Goal: Information Seeking & Learning: Learn about a topic

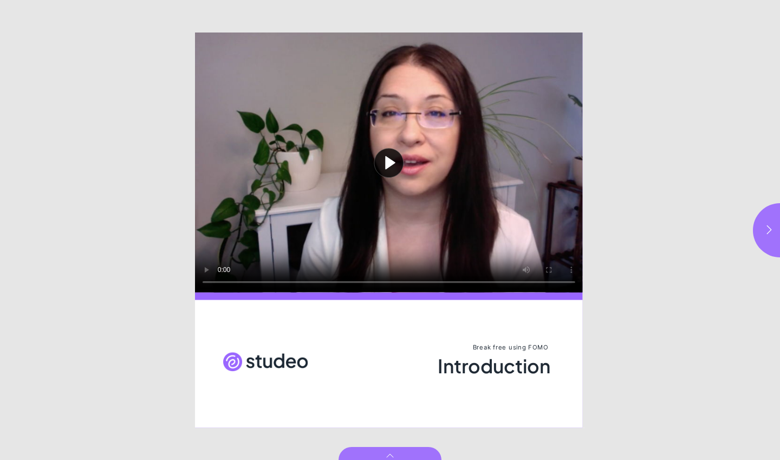
click at [375, 164] on button "Play video" at bounding box center [389, 163] width 388 height 260
click at [761, 229] on button "button" at bounding box center [780, 230] width 54 height 54
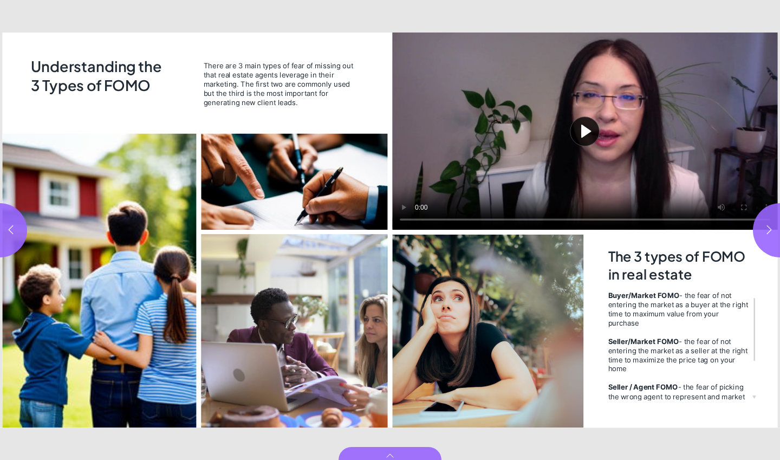
click at [763, 243] on button "button" at bounding box center [780, 230] width 54 height 54
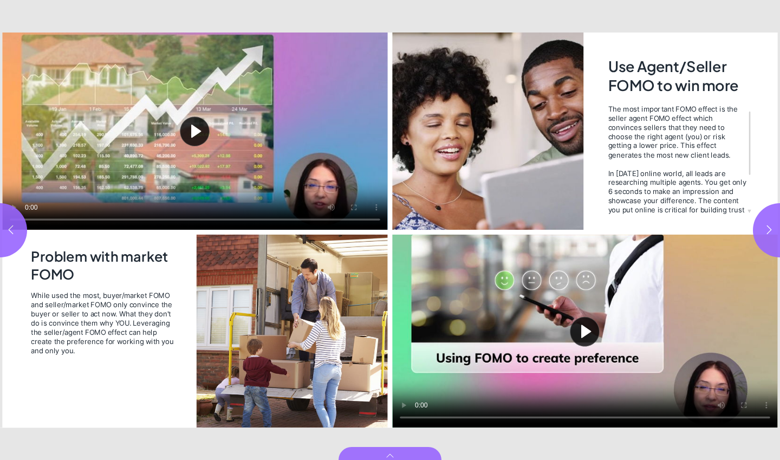
click at [189, 127] on button "Play video" at bounding box center [194, 131] width 385 height 197
click at [766, 237] on button "button" at bounding box center [780, 230] width 54 height 54
type input "*"
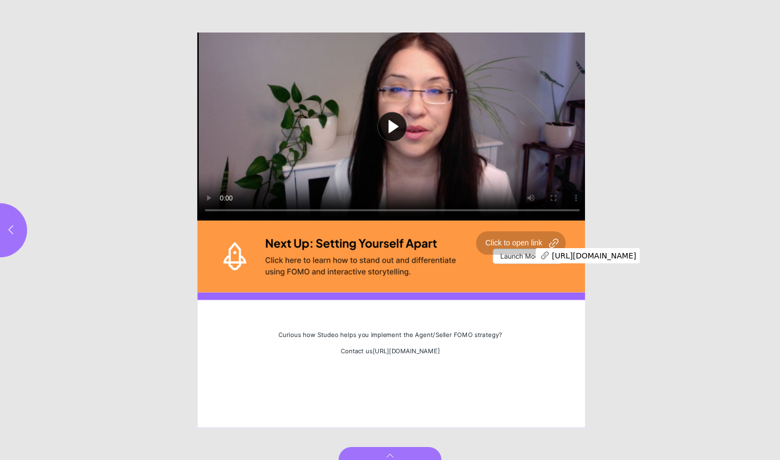
click at [520, 254] on div "Page 6" at bounding box center [392, 256] width 390 height 72
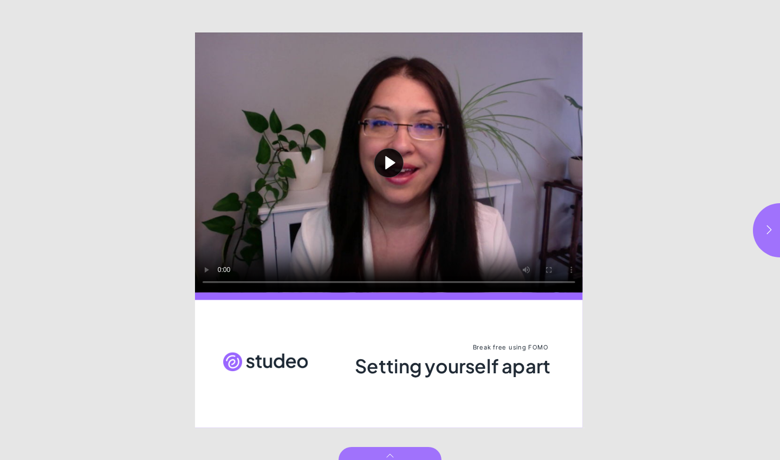
click at [389, 162] on button "Play video" at bounding box center [389, 163] width 388 height 260
drag, startPoint x: 722, startPoint y: 146, endPoint x: 725, endPoint y: 151, distance: 6.1
click at [725, 0] on html "Setting yourself apart Break free using FOMO Setting yourself apart Page * of 6…" at bounding box center [390, 0] width 780 height 0
click at [767, 228] on icon "button" at bounding box center [769, 229] width 11 height 11
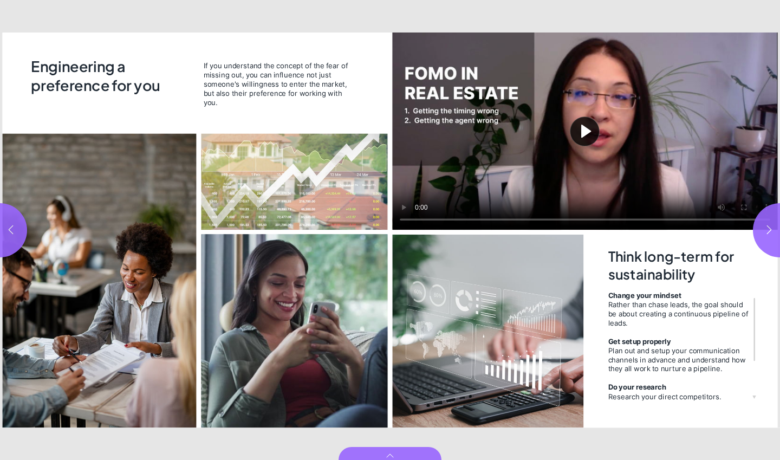
click at [585, 130] on button "Play video" at bounding box center [584, 131] width 385 height 197
click at [767, 225] on icon "button" at bounding box center [769, 229] width 11 height 11
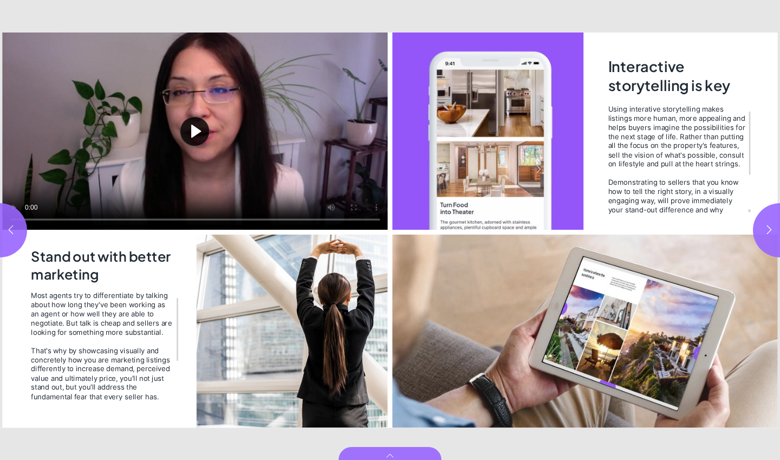
click at [193, 127] on button "Play video" at bounding box center [194, 131] width 385 height 197
click at [767, 226] on icon "button" at bounding box center [769, 229] width 11 height 11
type input "*"
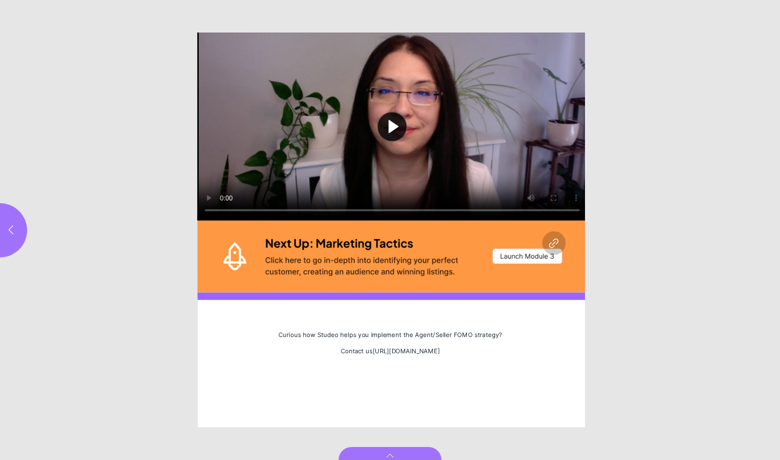
click at [390, 127] on button "Play video" at bounding box center [392, 127] width 390 height 188
click at [509, 257] on div "Page 6" at bounding box center [392, 256] width 390 height 72
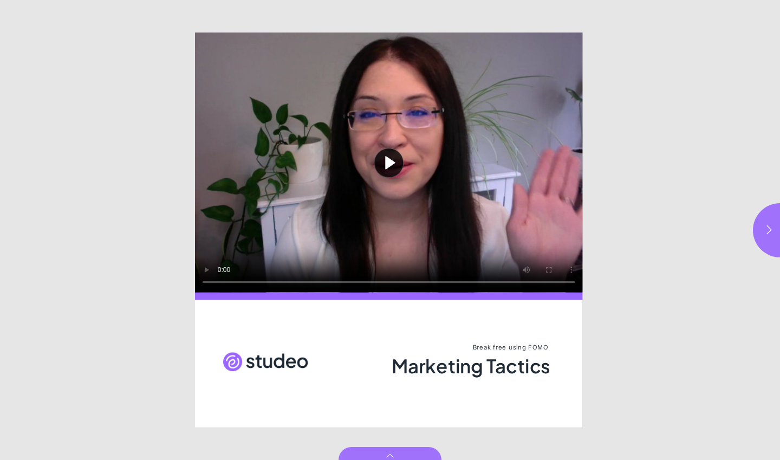
click at [393, 165] on button "Play video" at bounding box center [389, 163] width 388 height 260
click at [765, 227] on icon "button" at bounding box center [769, 229] width 11 height 11
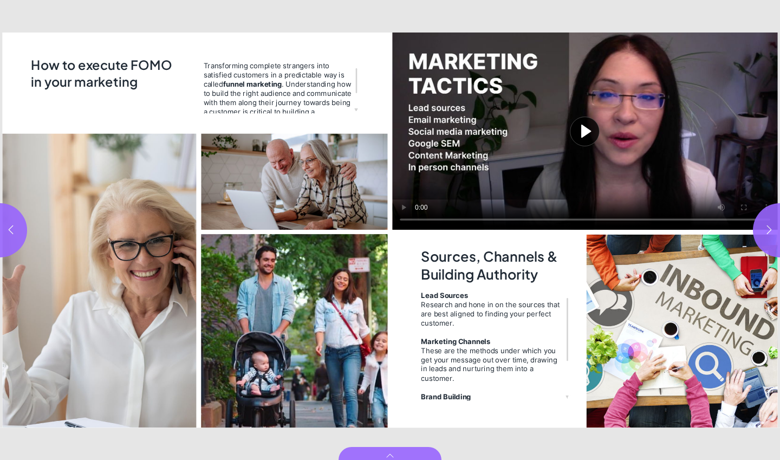
click at [585, 133] on button "Play video" at bounding box center [584, 131] width 385 height 197
click at [763, 228] on button "button" at bounding box center [780, 230] width 54 height 54
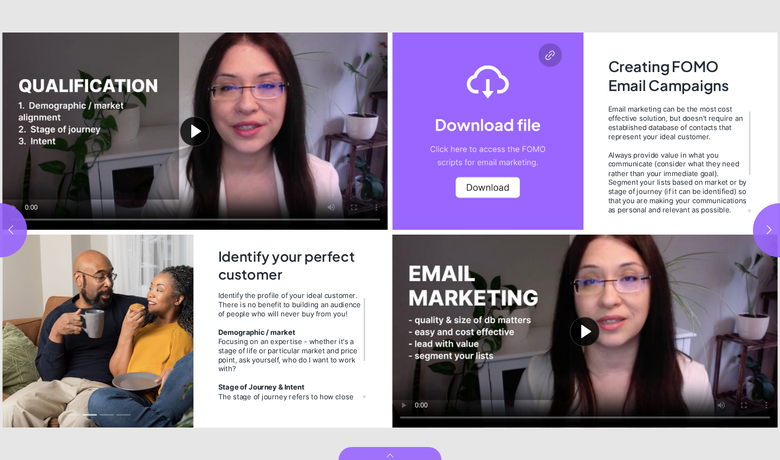
click at [191, 127] on button "Play video" at bounding box center [194, 131] width 385 height 197
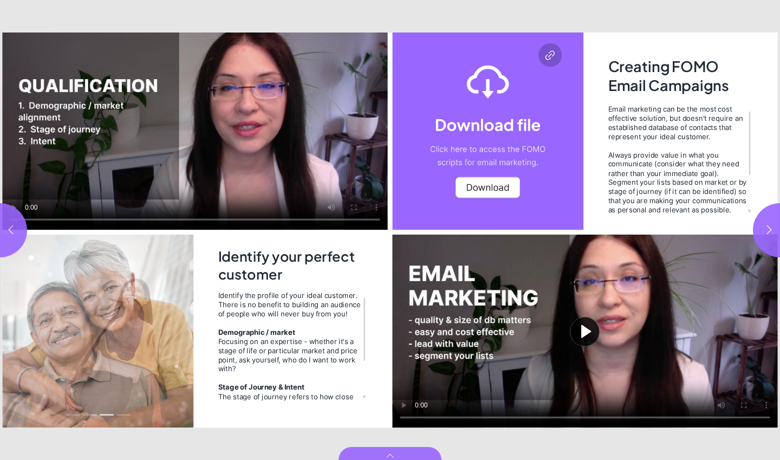
click at [589, 330] on button "Play video" at bounding box center [584, 331] width 385 height 193
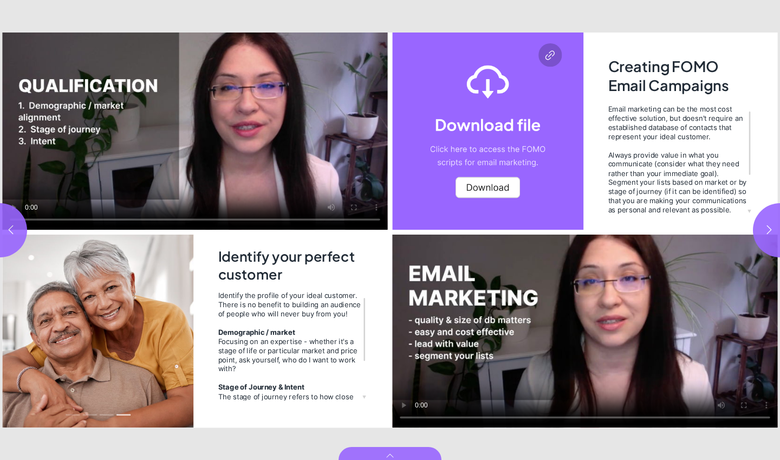
click at [763, 233] on button "button" at bounding box center [780, 230] width 54 height 54
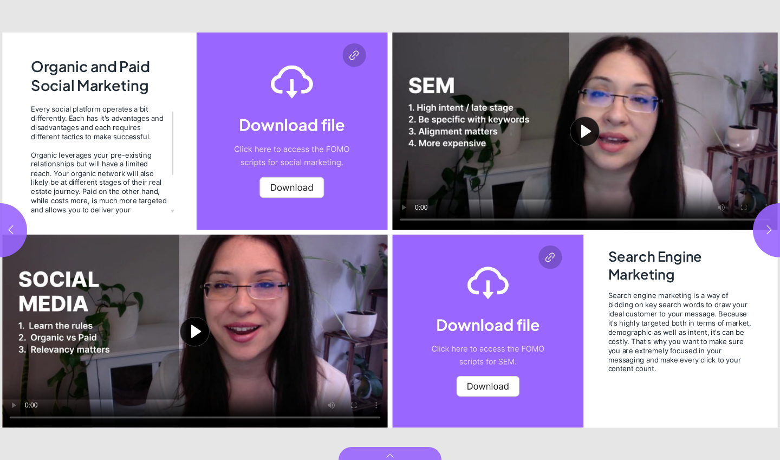
click at [191, 334] on button "Play video" at bounding box center [194, 331] width 385 height 193
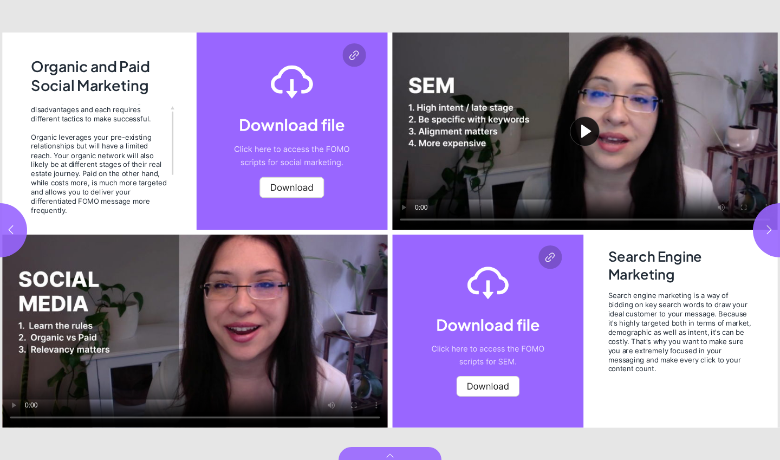
click at [585, 134] on button "Play video" at bounding box center [584, 131] width 385 height 197
click at [768, 228] on icon "button" at bounding box center [769, 229] width 11 height 11
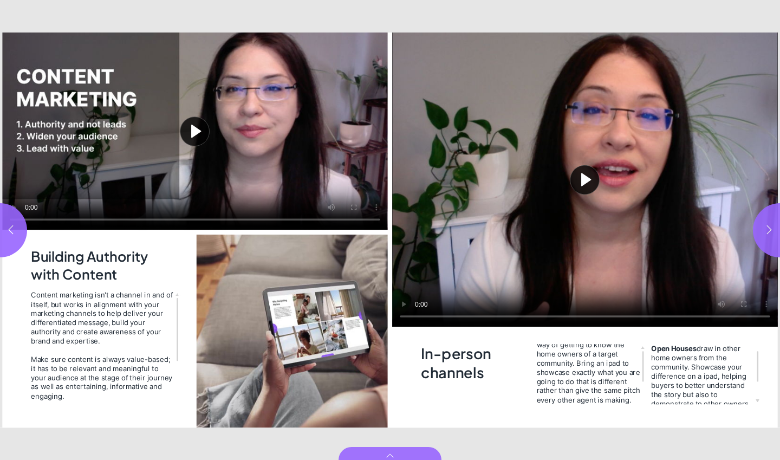
scroll to position [15, 0]
click at [769, 237] on button "button" at bounding box center [780, 230] width 54 height 54
type input "**"
